Goal: Find specific page/section: Find specific page/section

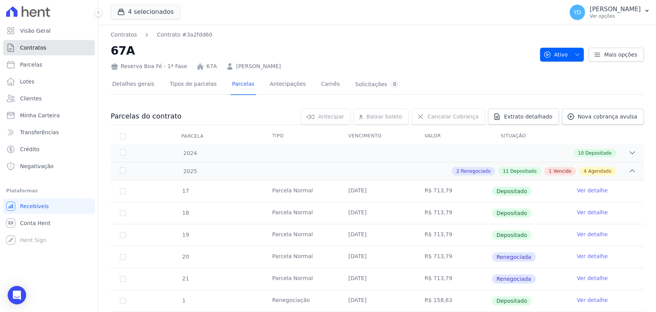
click at [65, 50] on link "Contratos" at bounding box center [49, 47] width 92 height 15
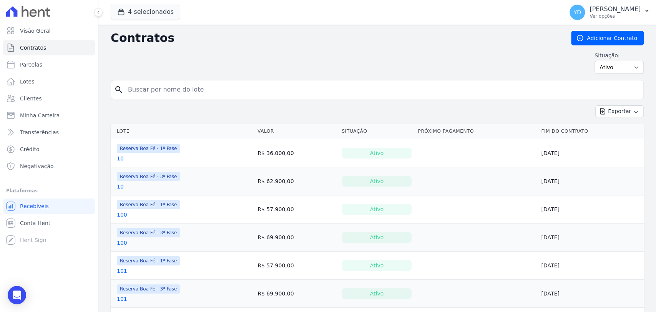
click at [177, 96] on input "search" at bounding box center [381, 89] width 517 height 15
type input "77"
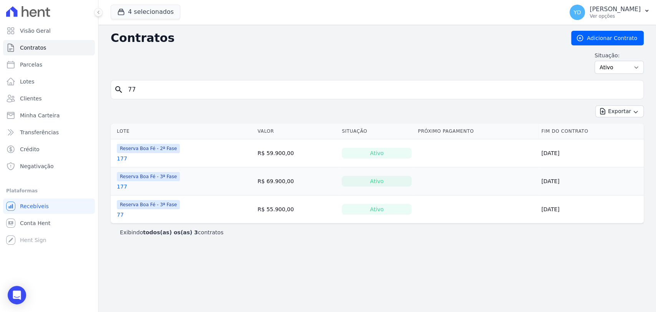
click at [122, 214] on link "77" at bounding box center [120, 214] width 7 height 8
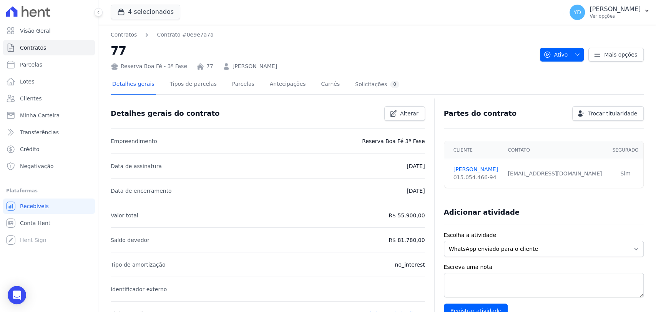
drag, startPoint x: 304, startPoint y: 68, endPoint x: 310, endPoint y: 67, distance: 5.9
click at [305, 68] on div "Reserva Boa Fé - 3ª Fase 77 [PERSON_NAME]" at bounding box center [322, 64] width 423 height 11
click at [317, 66] on div "Reserva Boa Fé - 3ª Fase 77 [PERSON_NAME]" at bounding box center [322, 64] width 423 height 11
drag, startPoint x: 317, startPoint y: 66, endPoint x: 221, endPoint y: 63, distance: 95.3
click at [221, 63] on div "Reserva Boa Fé - 3ª Fase 77 [PERSON_NAME]" at bounding box center [322, 64] width 423 height 11
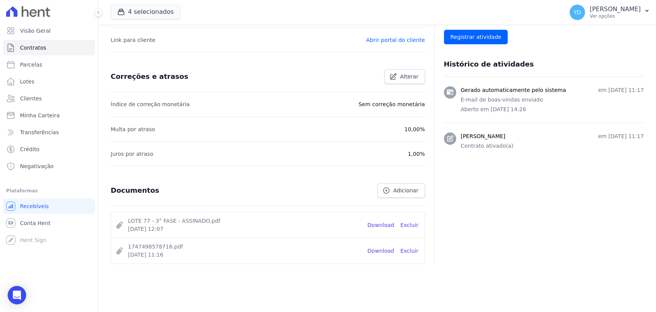
scroll to position [280, 0]
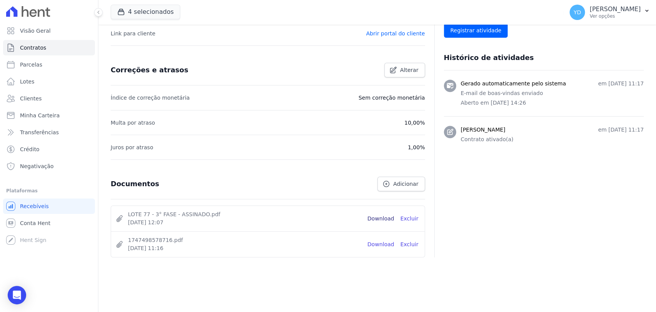
click at [387, 219] on link "Download" at bounding box center [380, 218] width 27 height 8
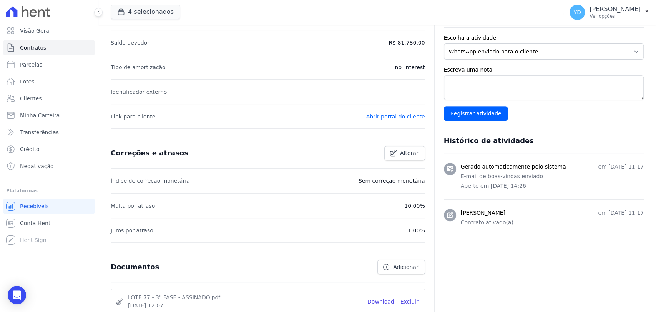
scroll to position [0, 0]
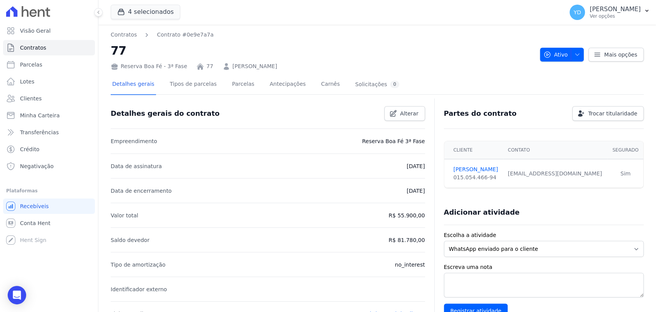
copy link "[PERSON_NAME]"
click at [274, 38] on nav "Contratos Contrato #0e9e7a7a" at bounding box center [322, 35] width 423 height 8
click at [37, 28] on span "Visão Geral" at bounding box center [35, 31] width 31 height 8
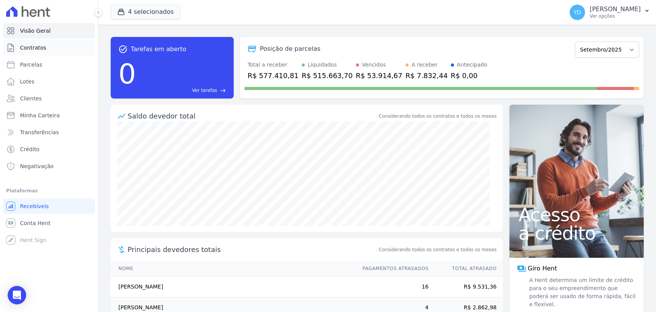
click at [43, 45] on span "Contratos" at bounding box center [33, 48] width 26 height 8
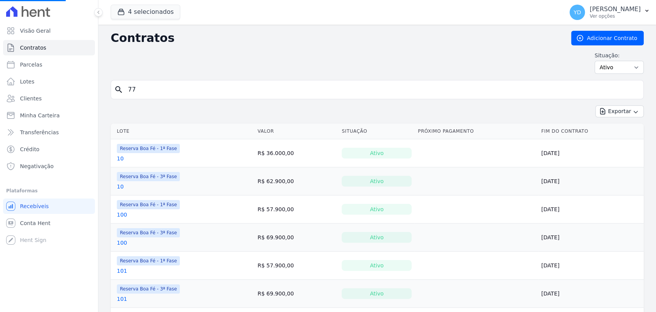
click at [212, 90] on input "77" at bounding box center [381, 89] width 517 height 15
click at [212, 90] on input "search" at bounding box center [381, 89] width 517 height 15
type input "83"
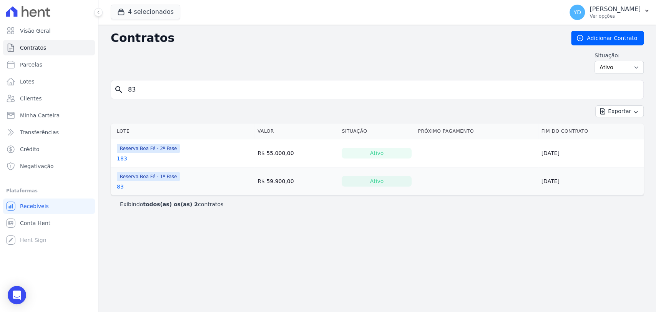
click at [121, 184] on link "83" at bounding box center [120, 186] width 7 height 8
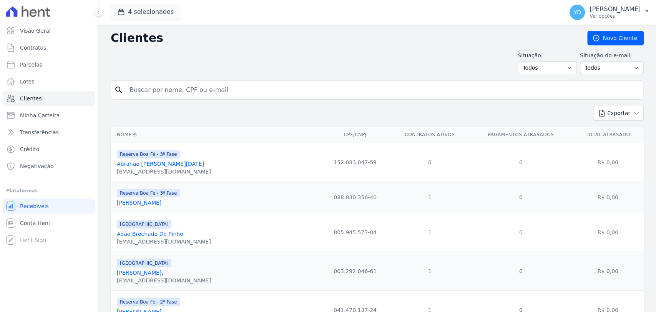
click at [197, 94] on input "search" at bounding box center [382, 89] width 515 height 15
paste input "Rafael vicente pereira da Silva"
type input "Rafael vicente pereira da Silva"
